Goal: Transaction & Acquisition: Download file/media

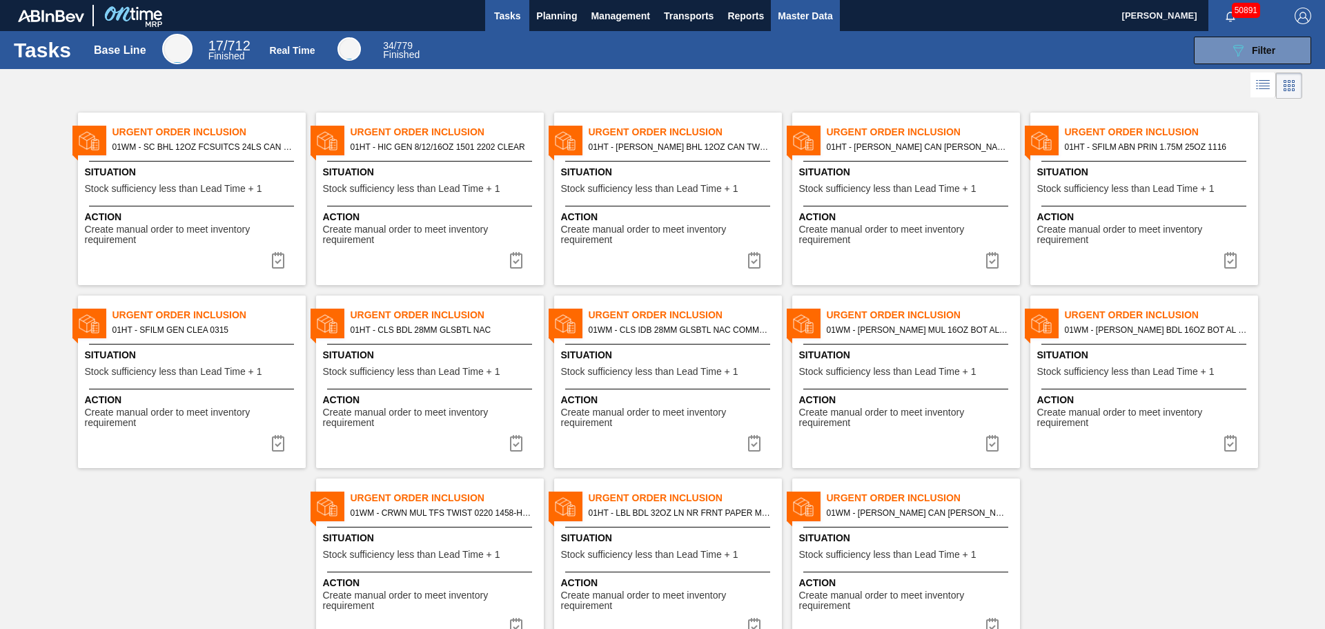
click at [812, 14] on span "Master Data" at bounding box center [805, 16] width 55 height 17
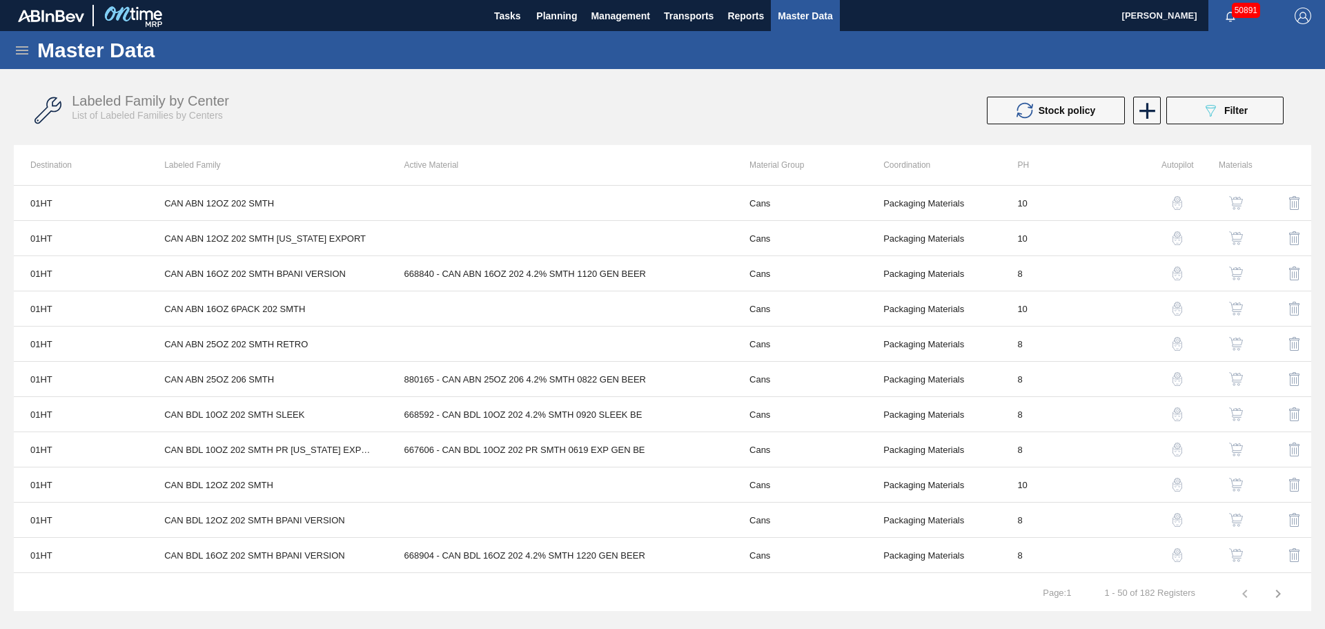
click at [10, 55] on div "Master Data" at bounding box center [662, 50] width 1325 height 38
click at [16, 51] on icon at bounding box center [22, 50] width 17 height 17
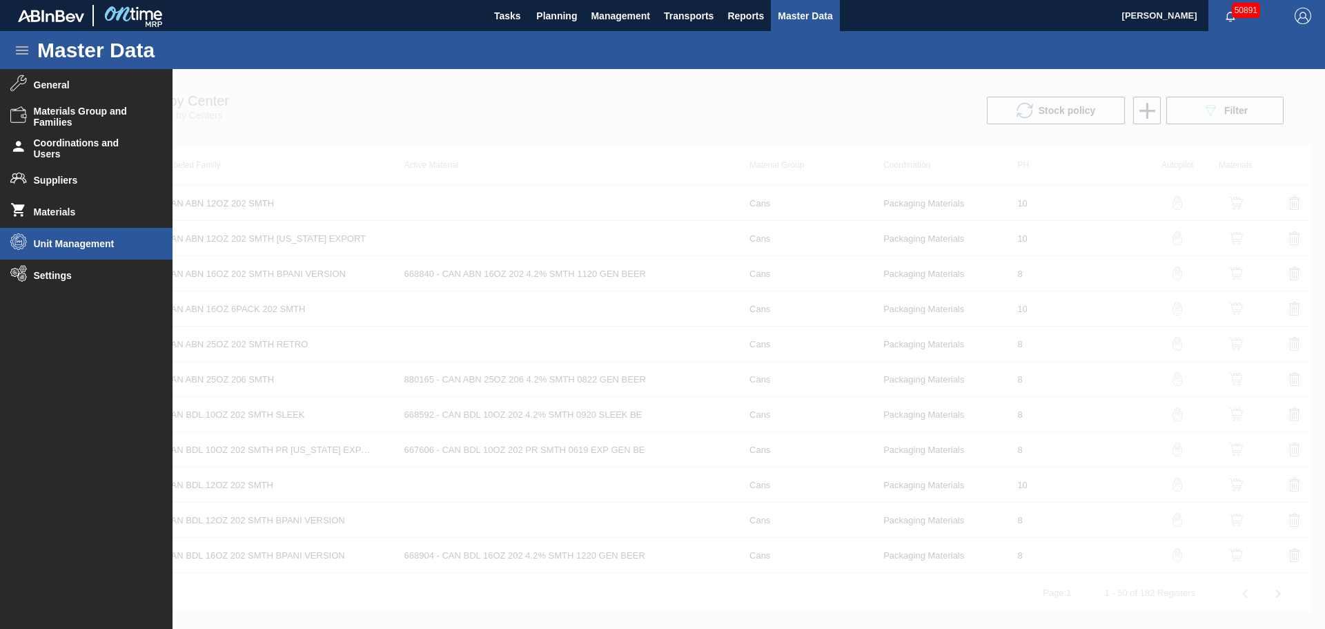
click at [69, 247] on span "Unit Management" at bounding box center [91, 243] width 114 height 11
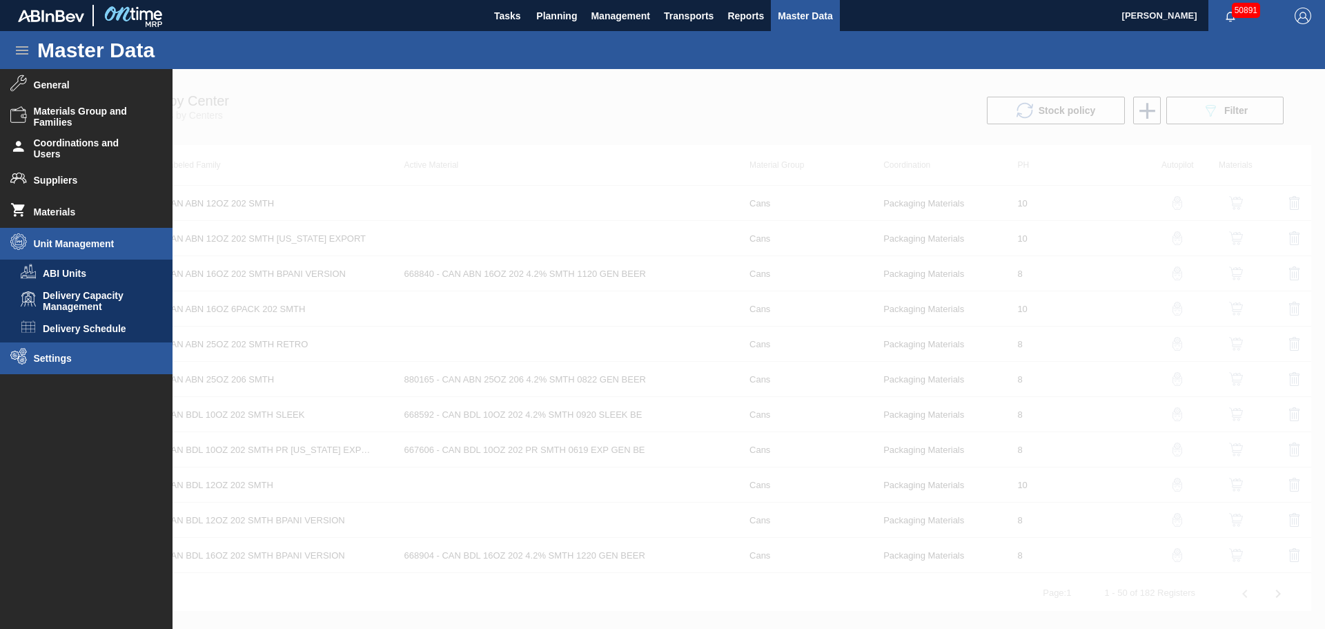
click at [74, 361] on span "Settings" at bounding box center [91, 358] width 114 height 11
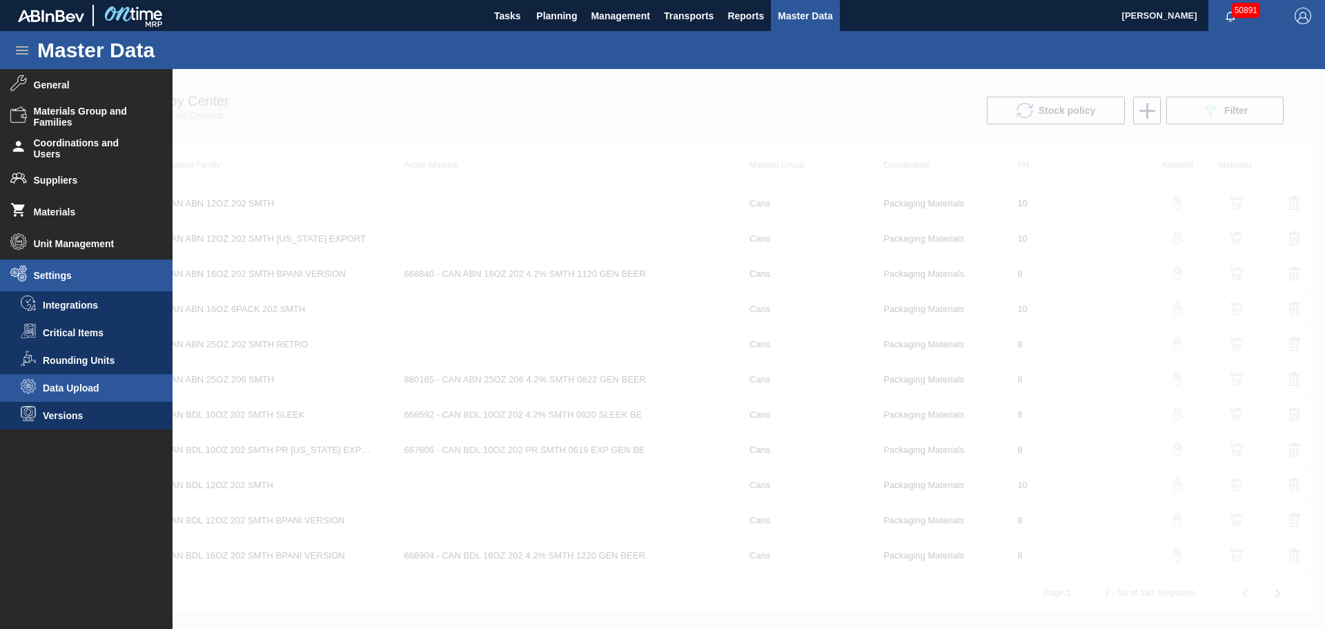
click at [81, 382] on span "Data Upload" at bounding box center [96, 387] width 106 height 11
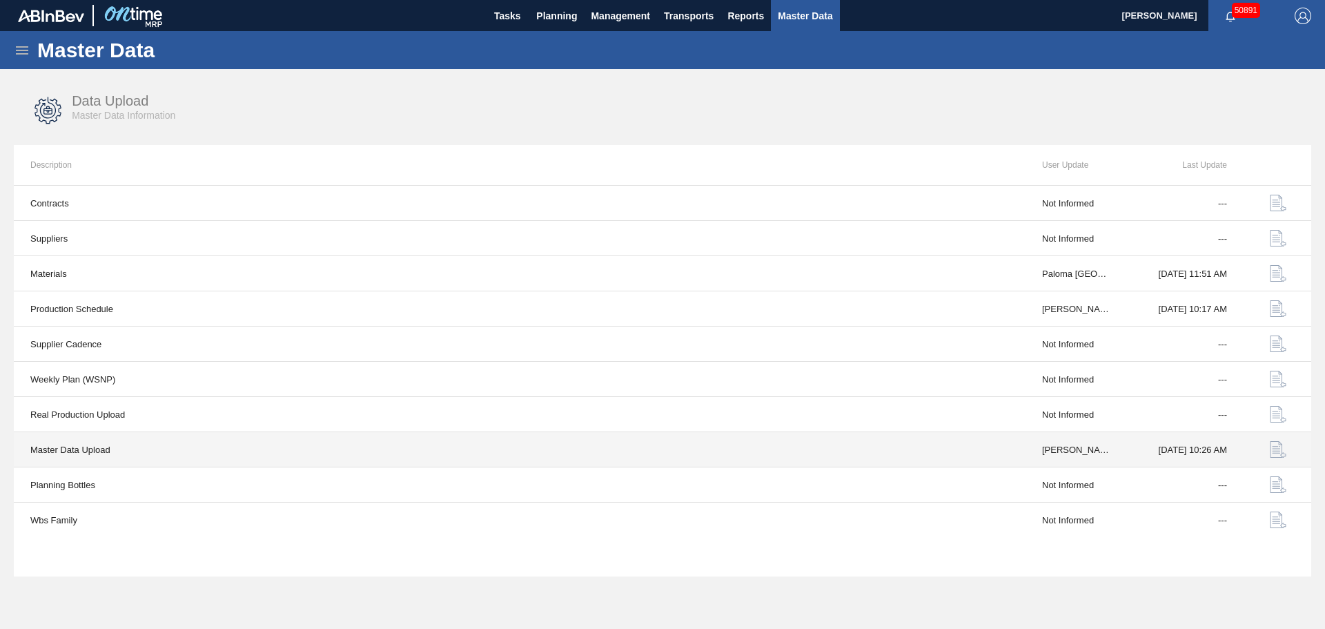
click at [1284, 449] on img "button" at bounding box center [1278, 449] width 17 height 17
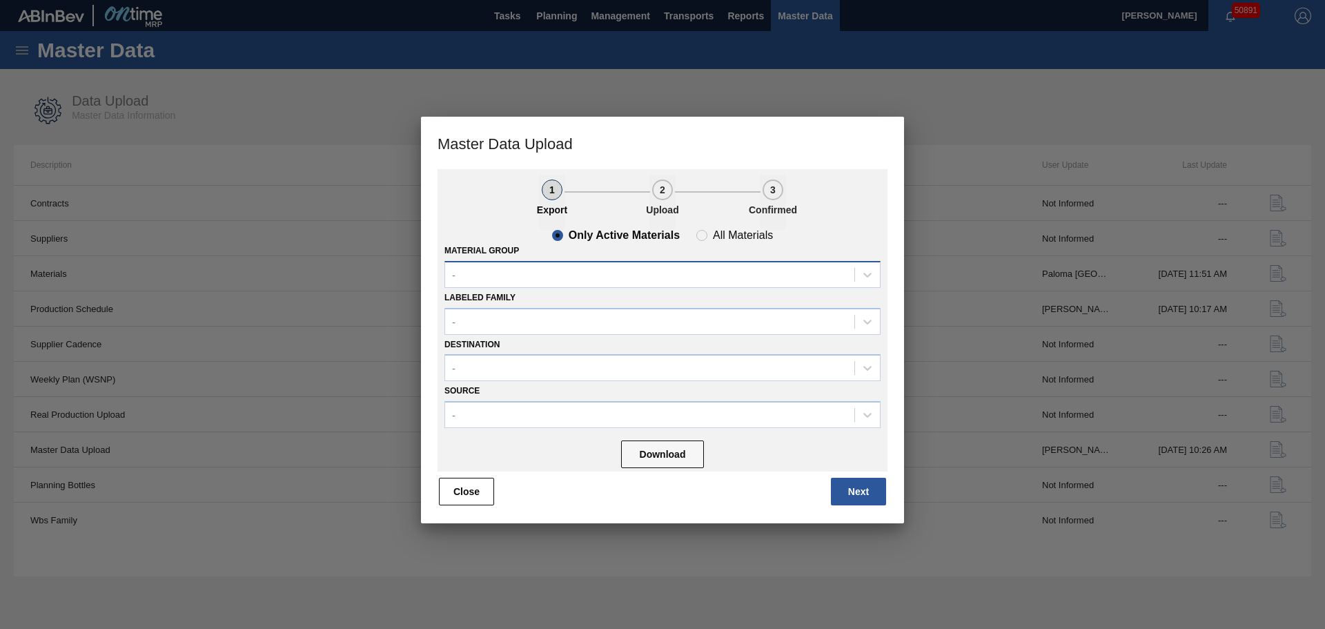
click at [515, 274] on div "-" at bounding box center [649, 274] width 409 height 20
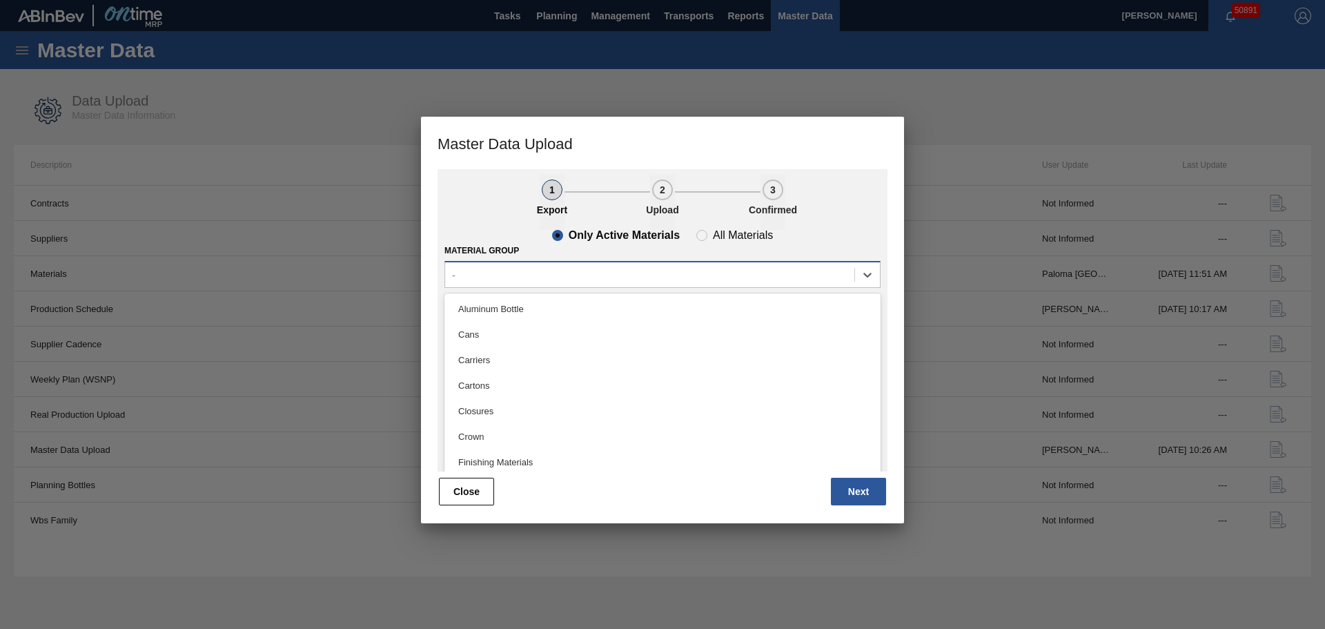
click at [515, 274] on div "-" at bounding box center [649, 274] width 409 height 20
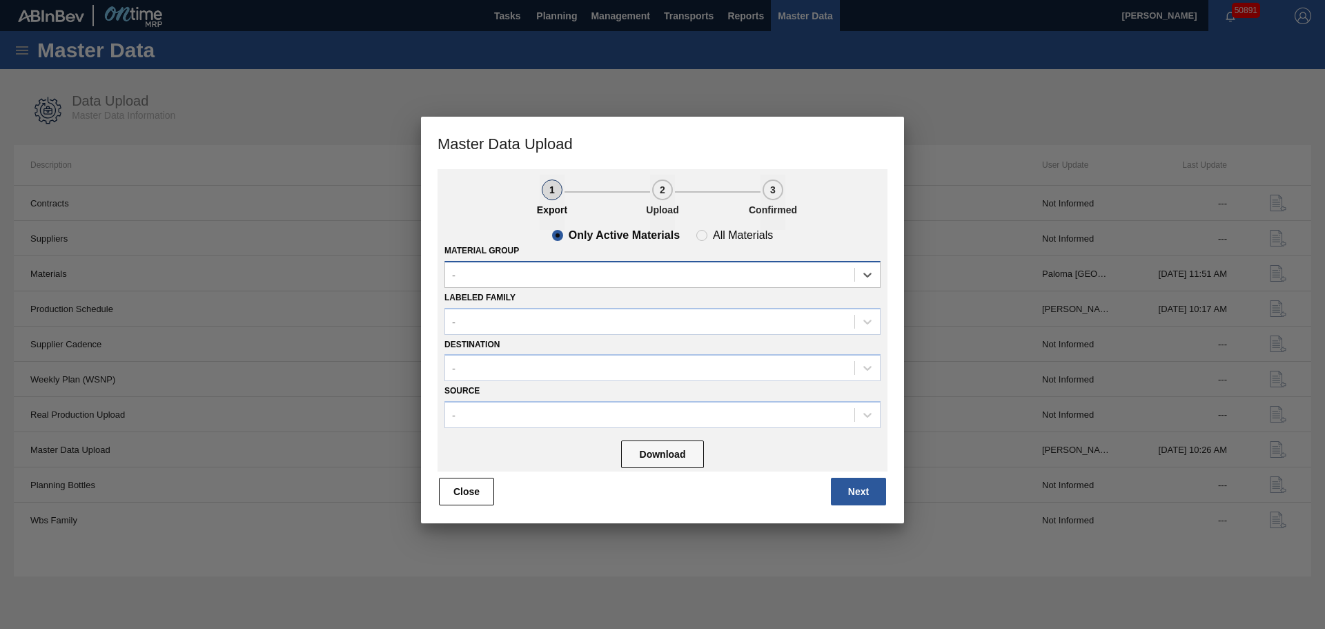
click at [515, 275] on div "-" at bounding box center [649, 274] width 409 height 20
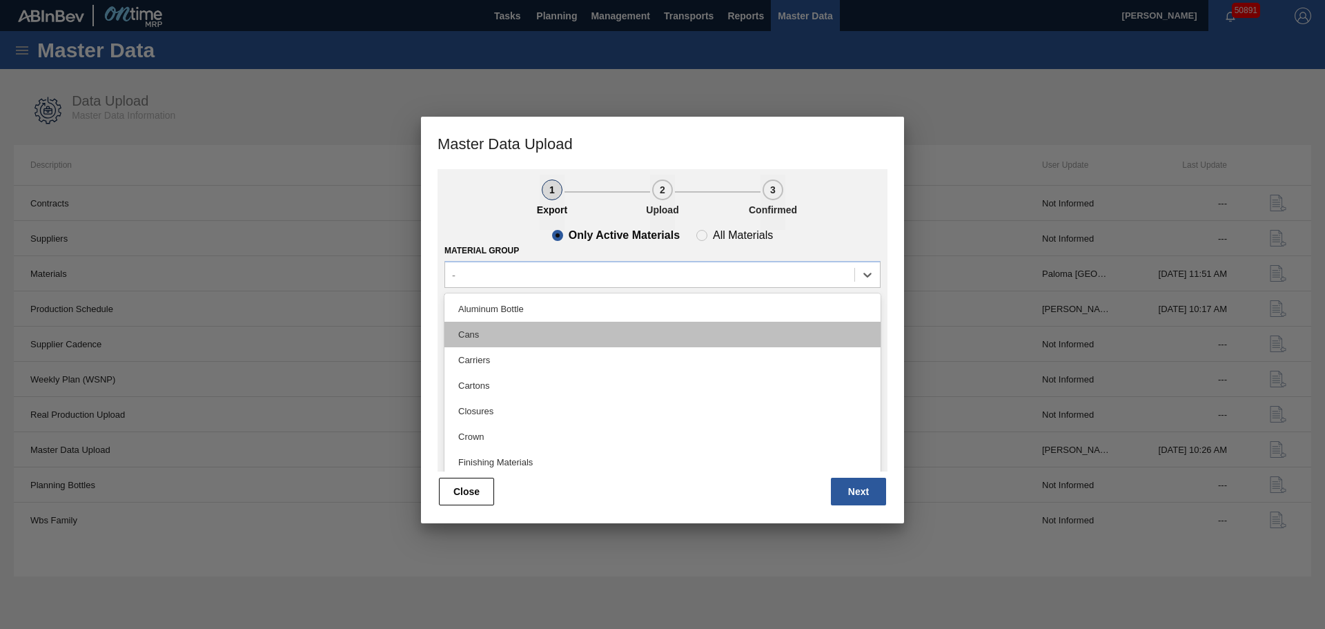
click at [482, 335] on div "Cans" at bounding box center [662, 335] width 436 height 26
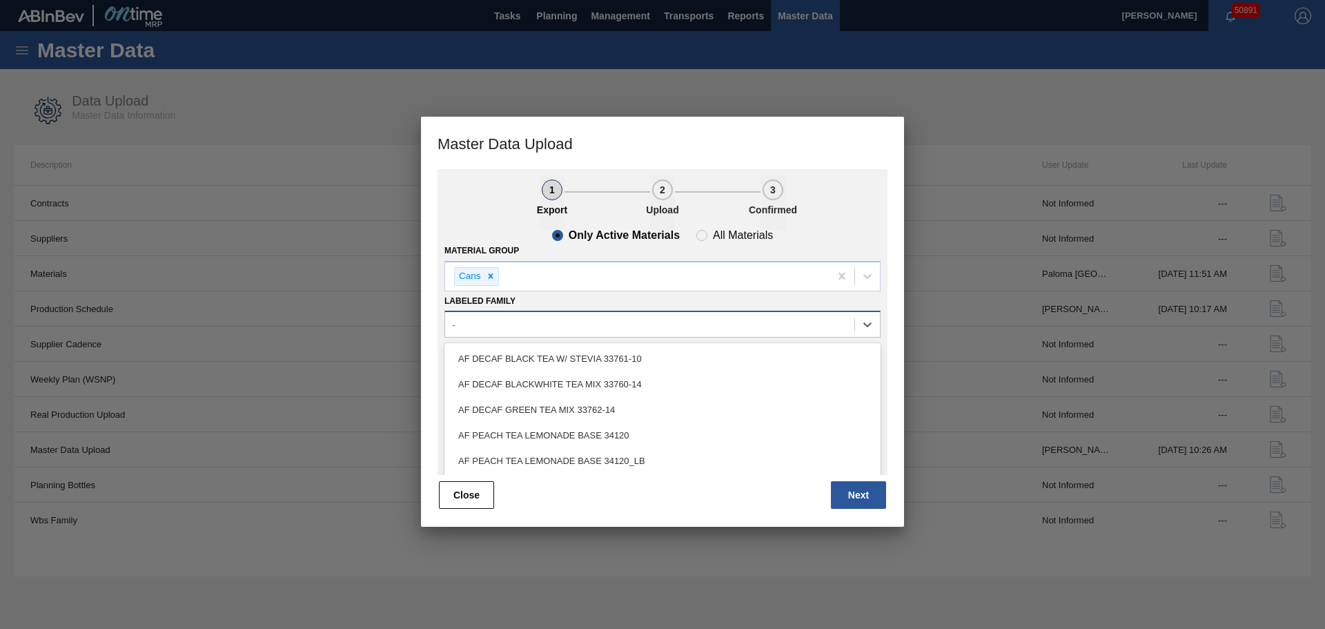
click at [512, 326] on div "-" at bounding box center [649, 325] width 409 height 20
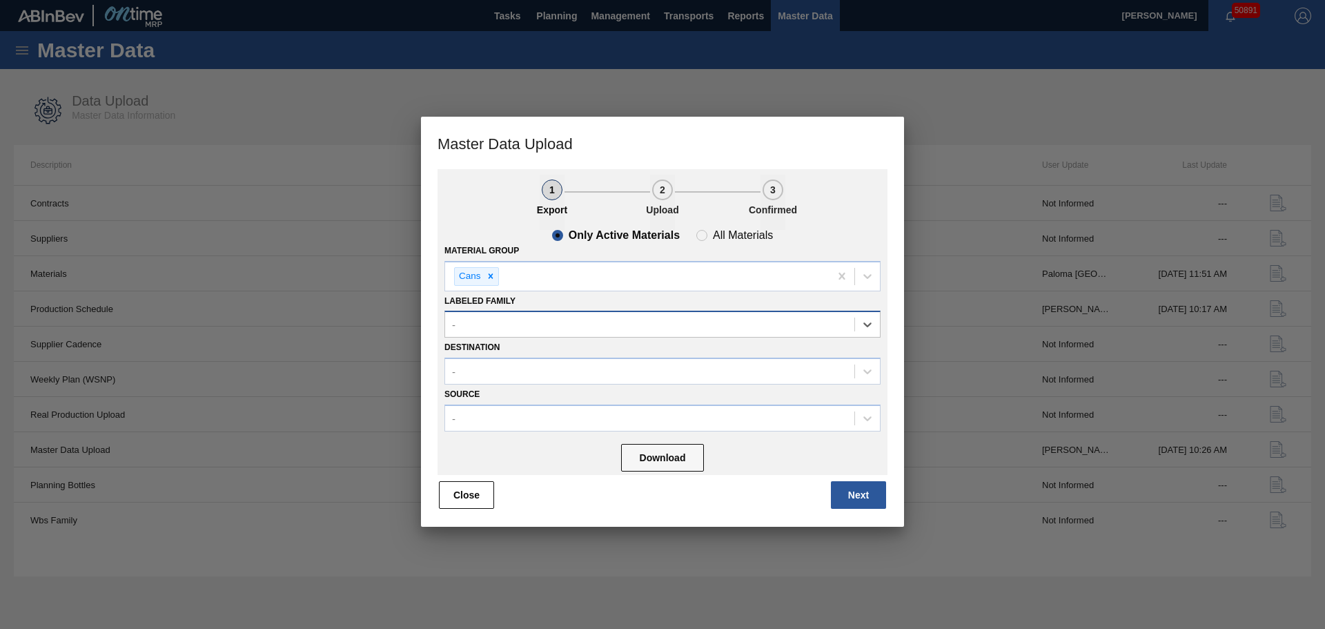
click at [512, 326] on div "-" at bounding box center [649, 325] width 409 height 20
click at [515, 367] on div "-" at bounding box center [649, 372] width 409 height 20
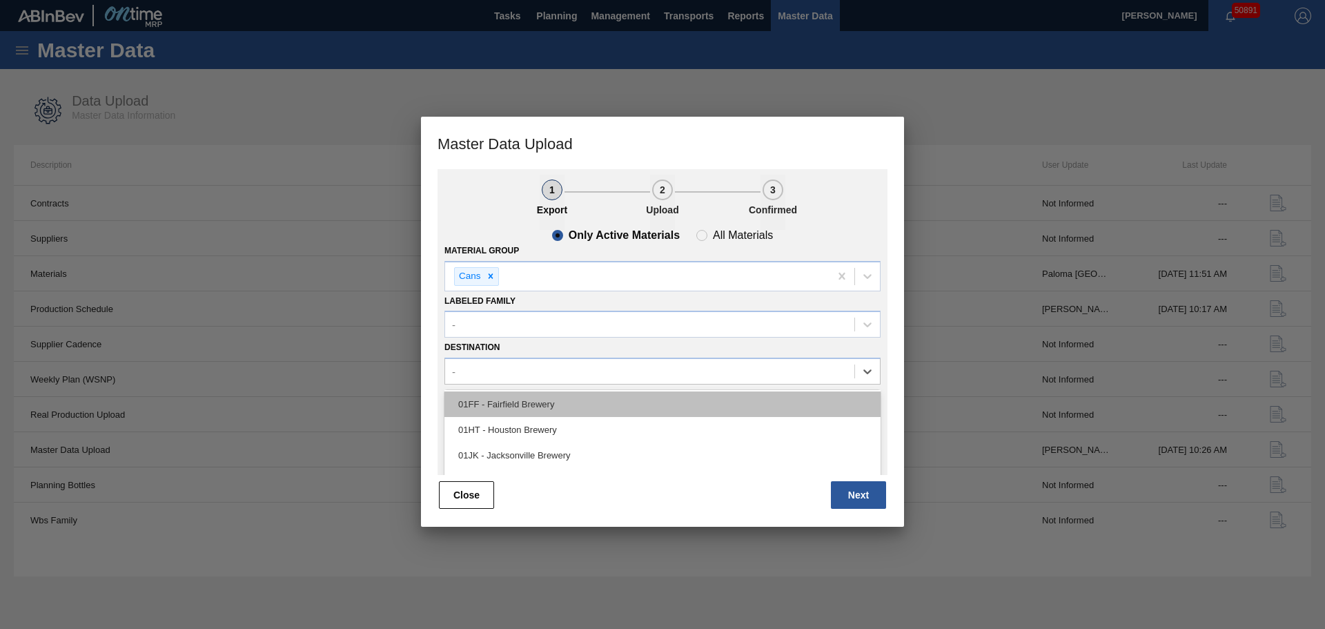
scroll to position [105, 0]
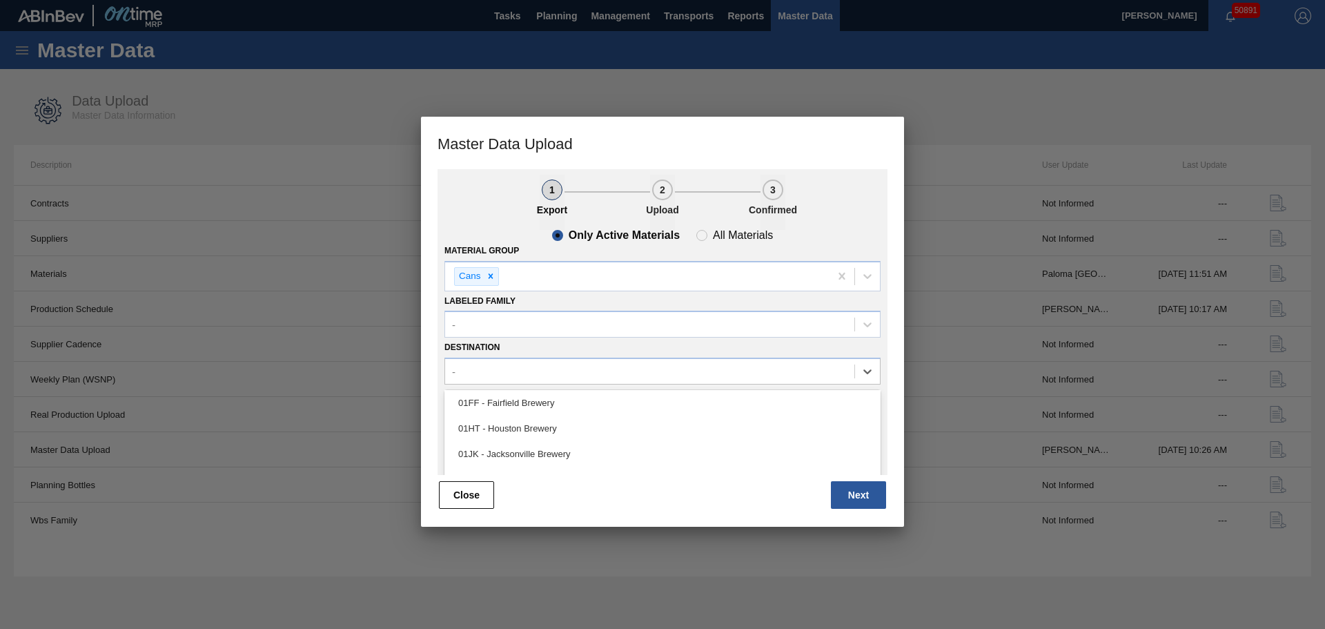
click at [514, 419] on div "01HT - Houston Brewery" at bounding box center [662, 428] width 436 height 26
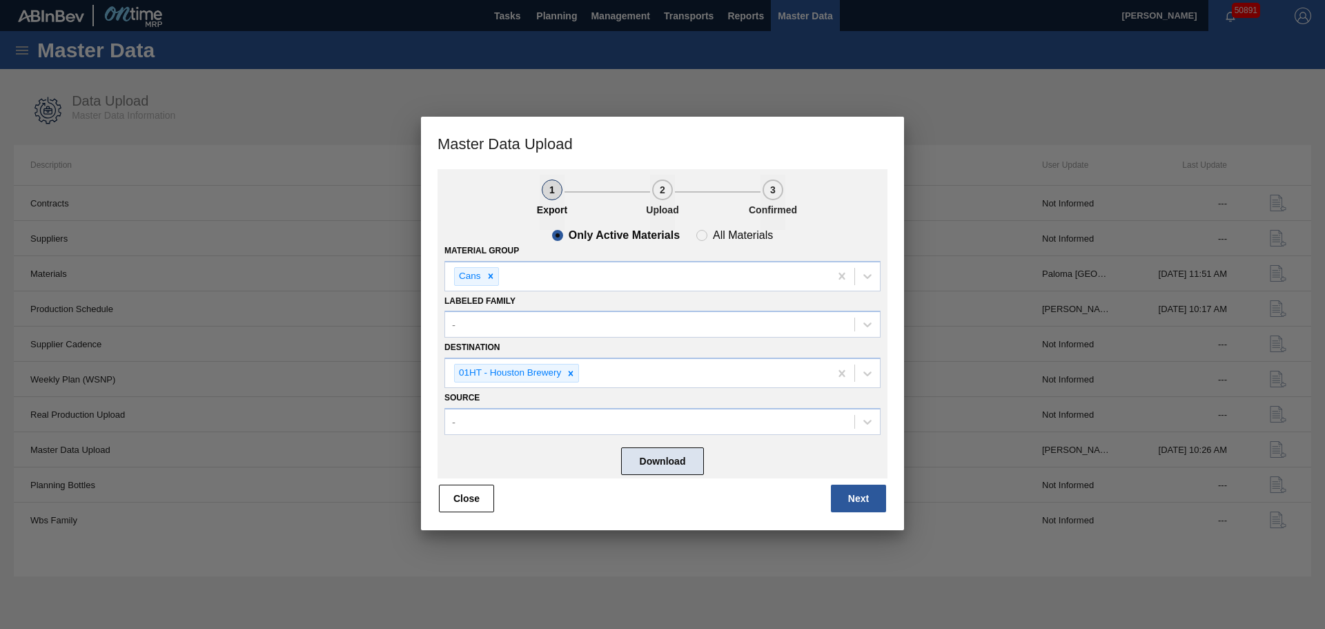
click at [687, 462] on button "Download" at bounding box center [662, 461] width 83 height 28
click at [451, 491] on button "Close" at bounding box center [466, 498] width 55 height 28
